Goal: Task Accomplishment & Management: Manage account settings

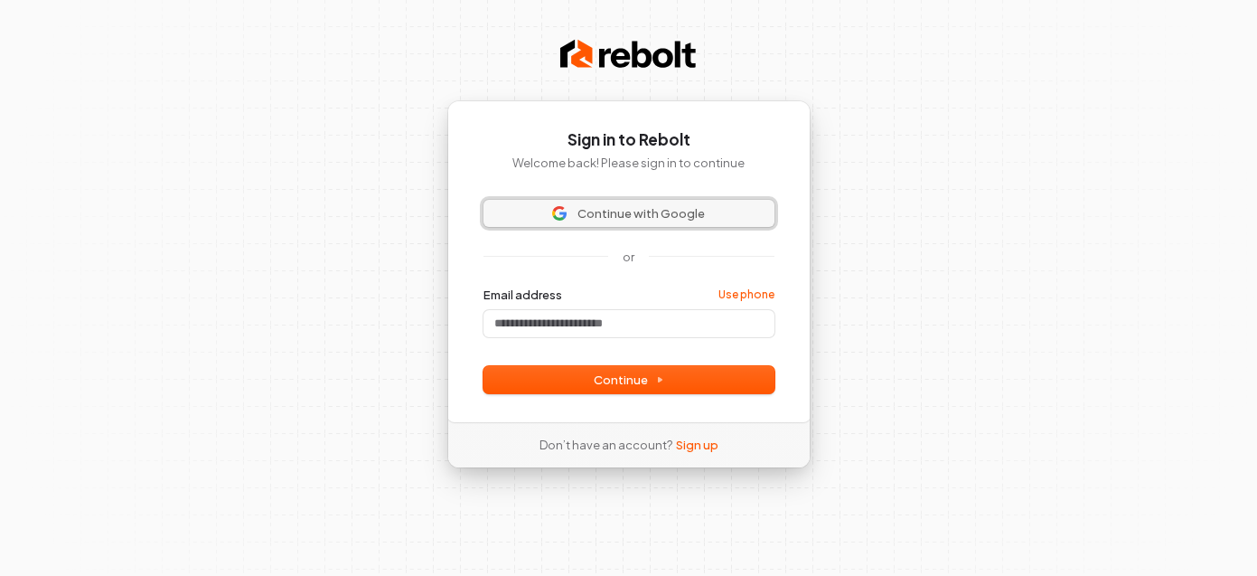
click at [649, 217] on span "Continue with Google" at bounding box center [641, 213] width 127 height 16
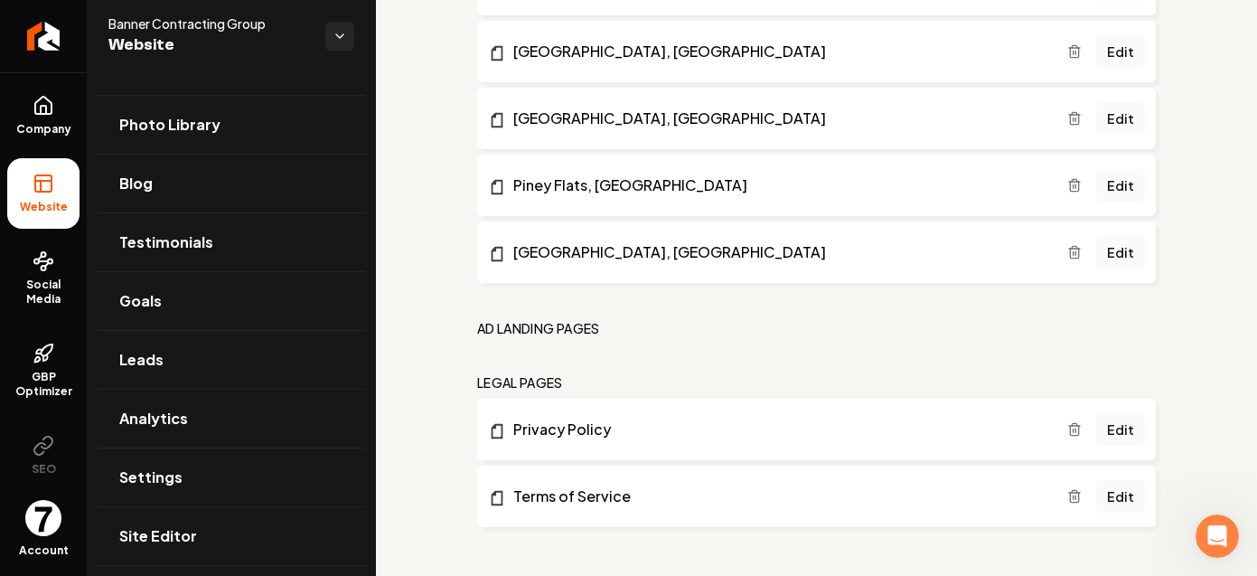
scroll to position [144, 0]
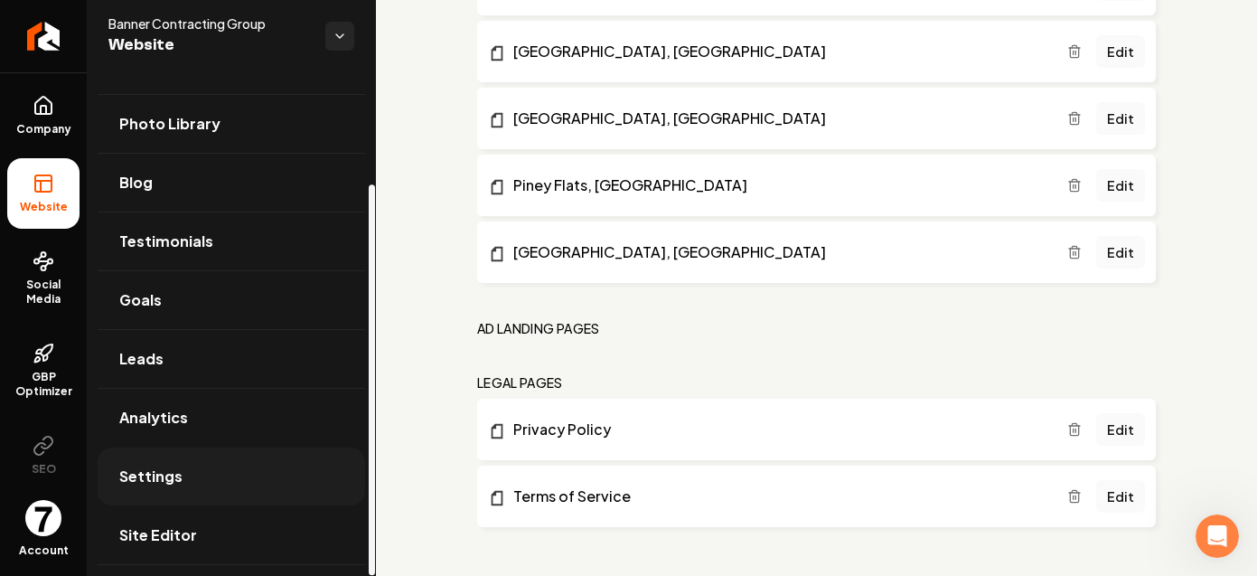
click at [167, 480] on span "Settings" at bounding box center [150, 476] width 63 height 22
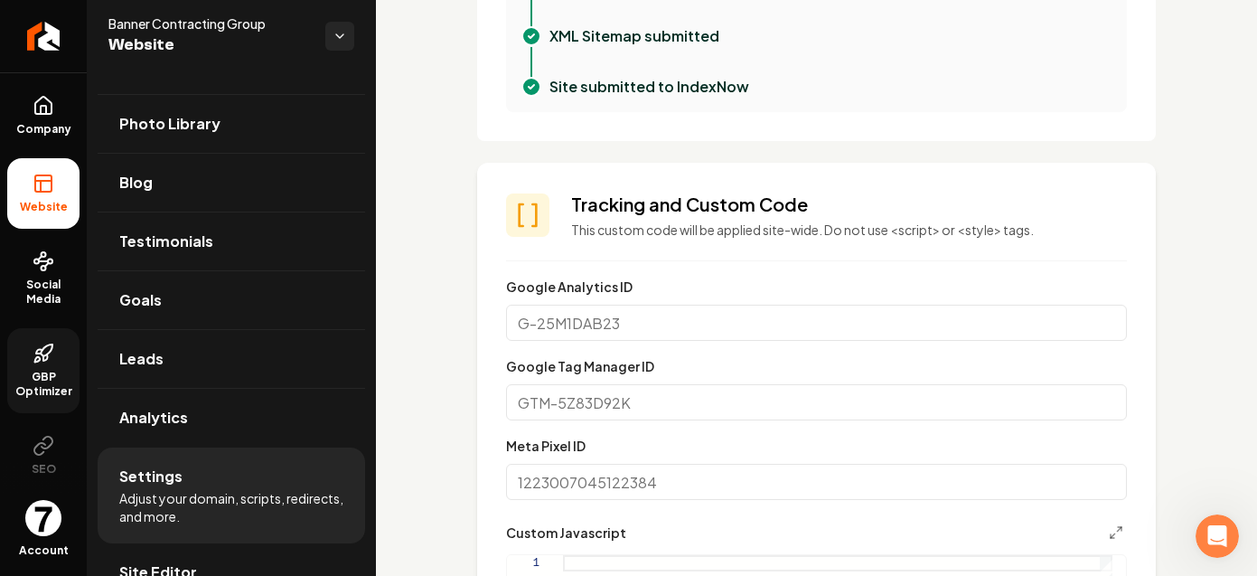
scroll to position [817, 0]
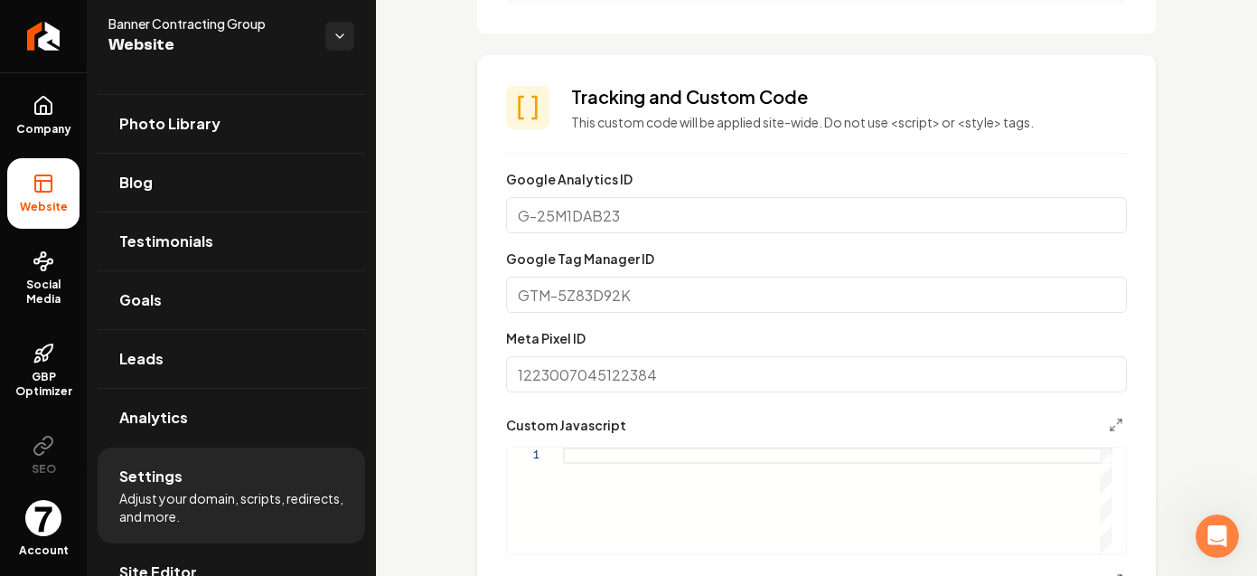
click at [638, 298] on input "Google Tag Manager ID" at bounding box center [816, 295] width 621 height 36
click at [640, 218] on input "Google Analytics ID" at bounding box center [816, 215] width 621 height 36
click at [640, 366] on input "Meta Pixel ID" at bounding box center [816, 374] width 621 height 36
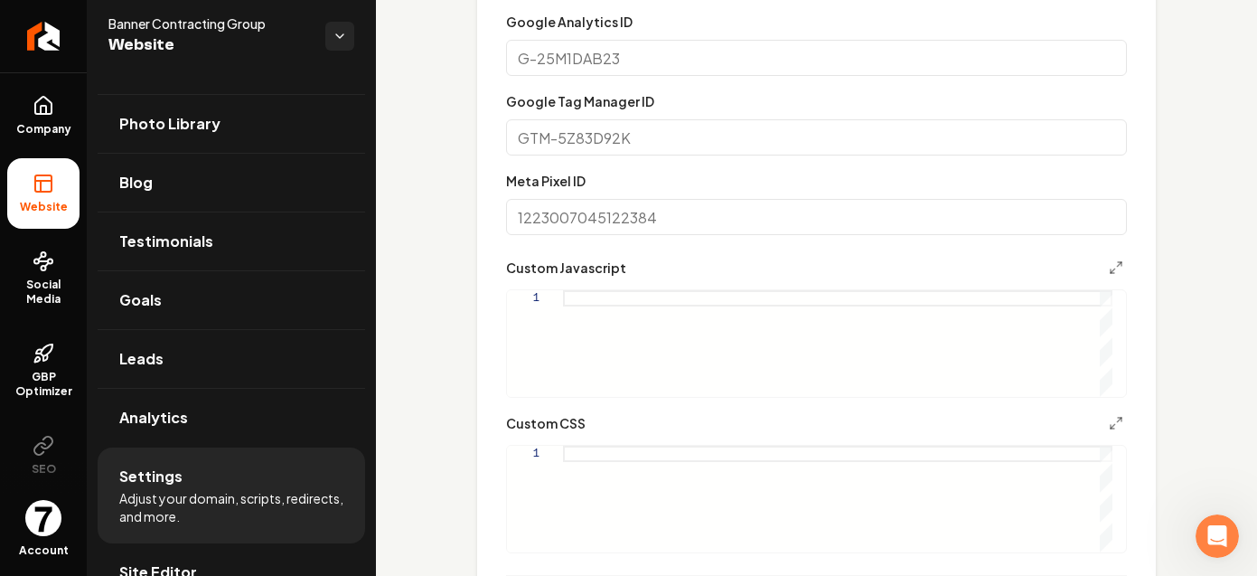
scroll to position [368, 0]
